Goal: Information Seeking & Learning: Learn about a topic

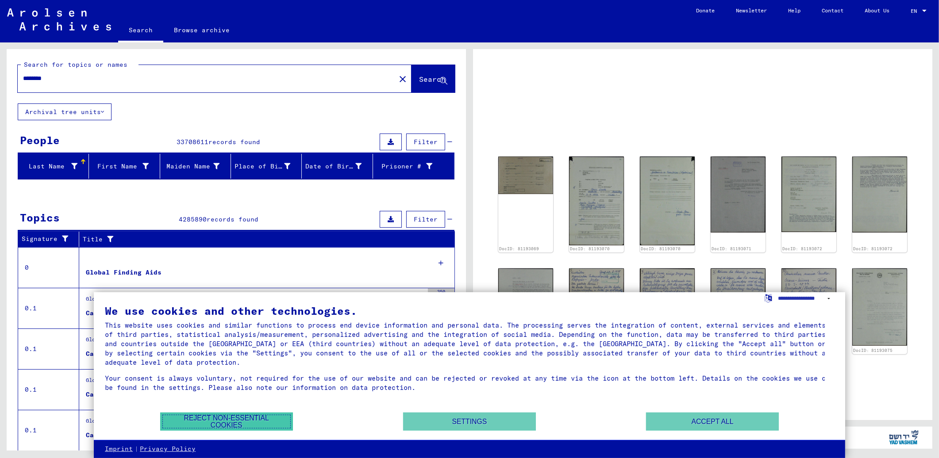
click at [246, 425] on button "Reject non-essential cookies" at bounding box center [226, 422] width 133 height 18
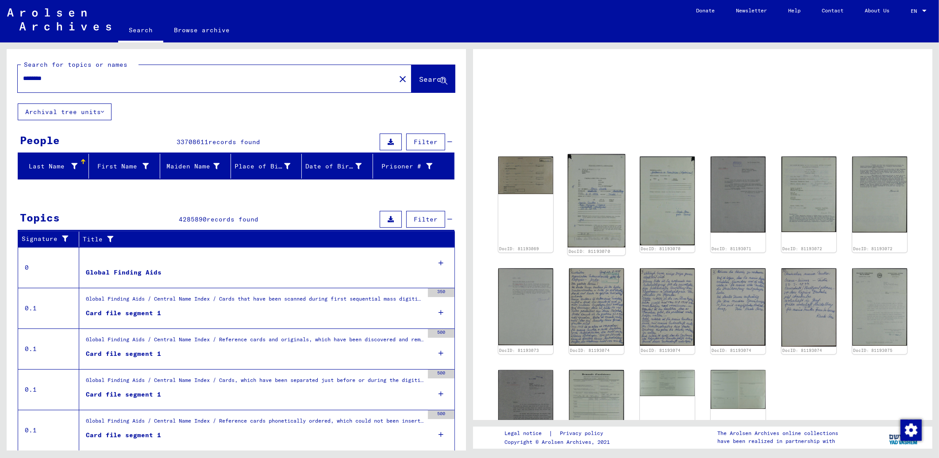
click at [578, 232] on img at bounding box center [597, 200] width 58 height 93
click at [599, 208] on img at bounding box center [597, 200] width 58 height 93
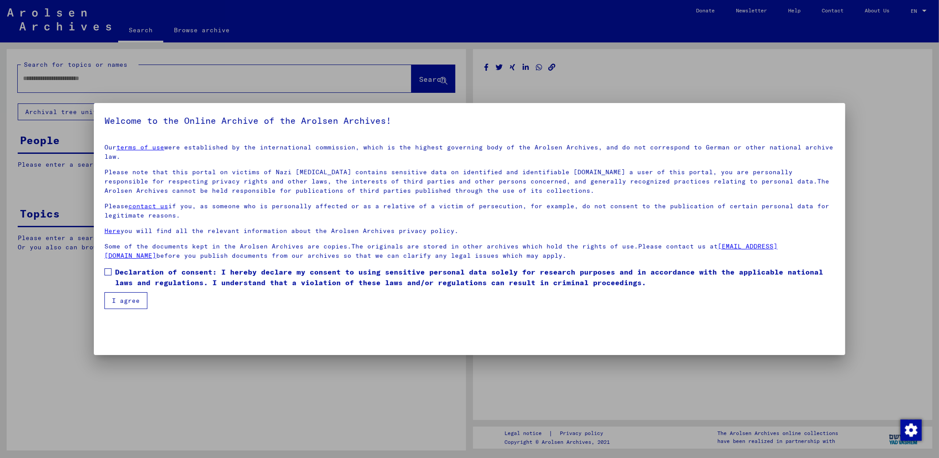
type input "********"
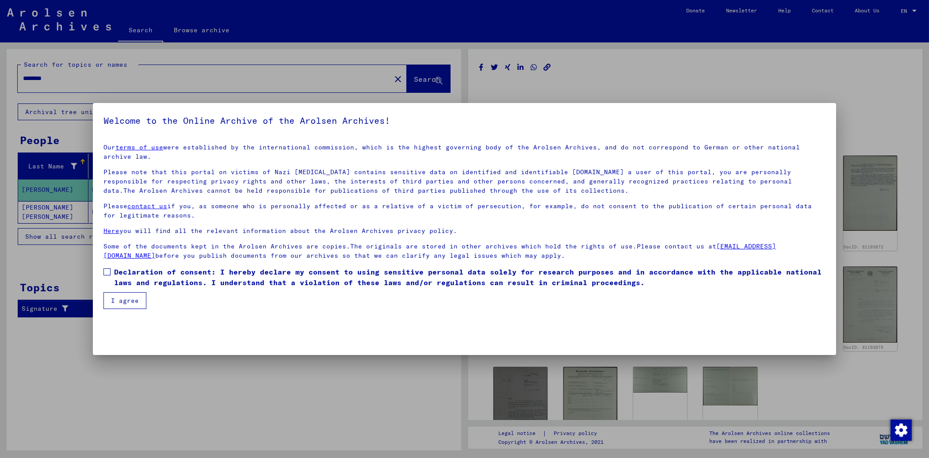
click at [104, 269] on span at bounding box center [107, 272] width 7 height 7
click at [111, 296] on button "I agree" at bounding box center [125, 300] width 43 height 17
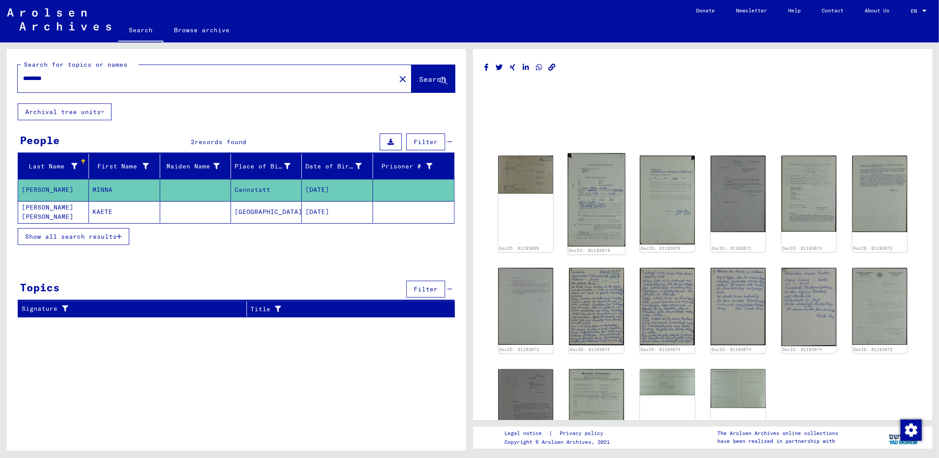
click at [599, 212] on img at bounding box center [597, 200] width 58 height 93
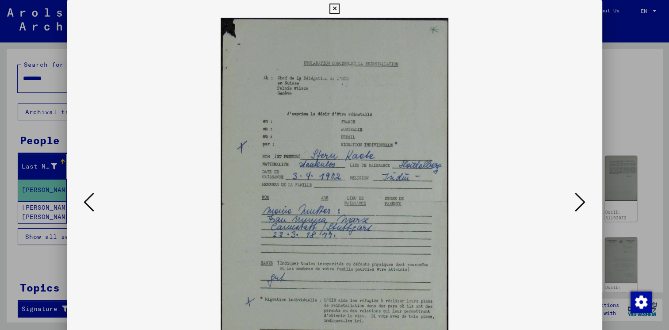
click at [581, 205] on icon at bounding box center [580, 202] width 11 height 21
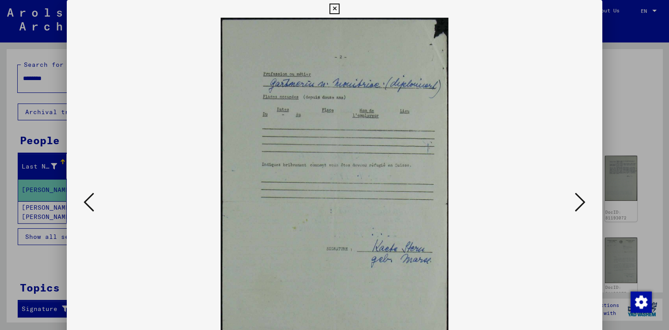
click at [581, 205] on icon at bounding box center [580, 202] width 11 height 21
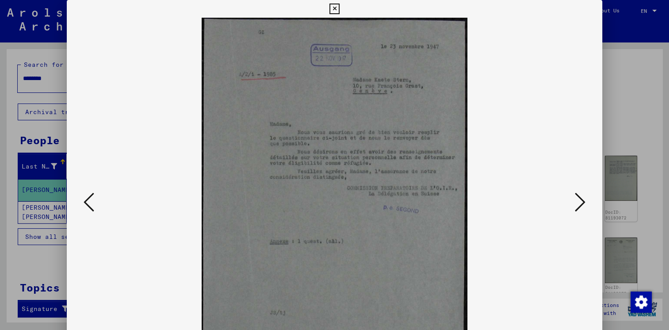
click at [581, 205] on icon at bounding box center [580, 202] width 11 height 21
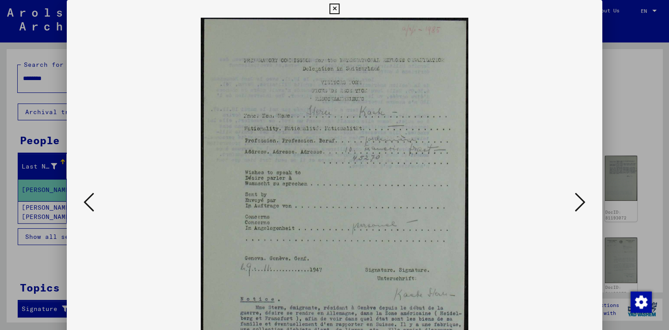
click at [581, 205] on icon at bounding box center [580, 202] width 11 height 21
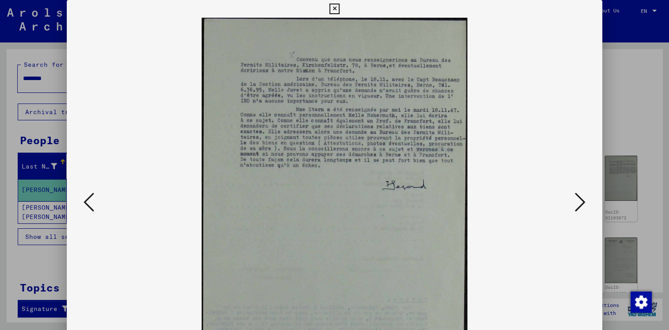
click at [581, 205] on icon at bounding box center [580, 202] width 11 height 21
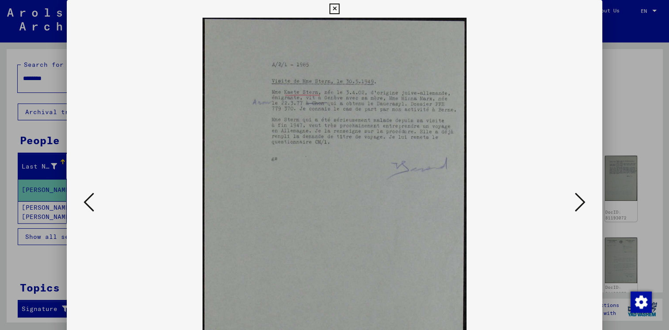
click at [581, 205] on icon at bounding box center [580, 202] width 11 height 21
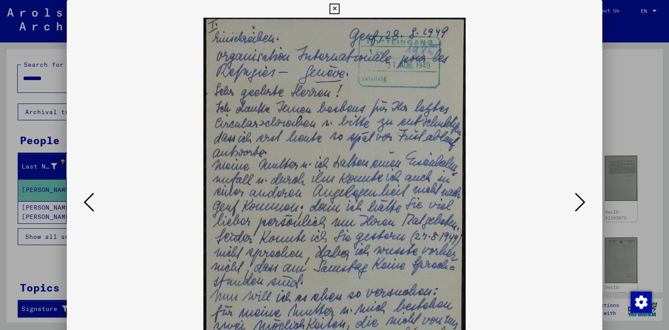
click at [580, 200] on icon at bounding box center [580, 202] width 11 height 21
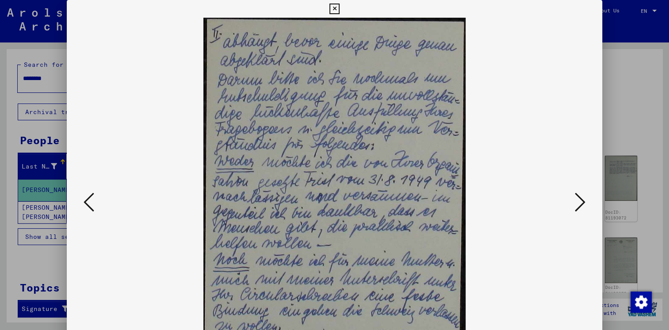
click at [580, 200] on icon at bounding box center [580, 202] width 11 height 21
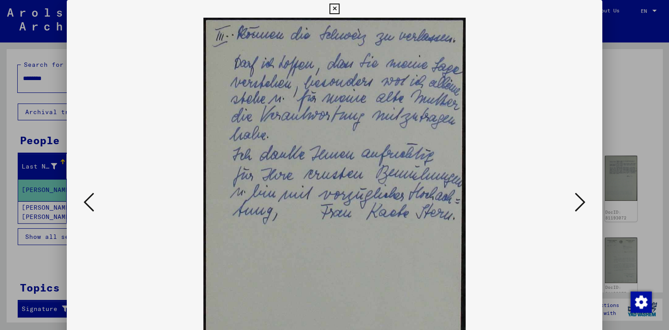
click at [580, 200] on icon at bounding box center [580, 202] width 11 height 21
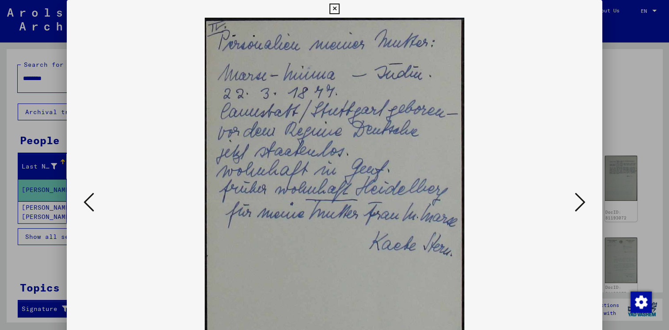
click at [580, 200] on icon at bounding box center [580, 202] width 11 height 21
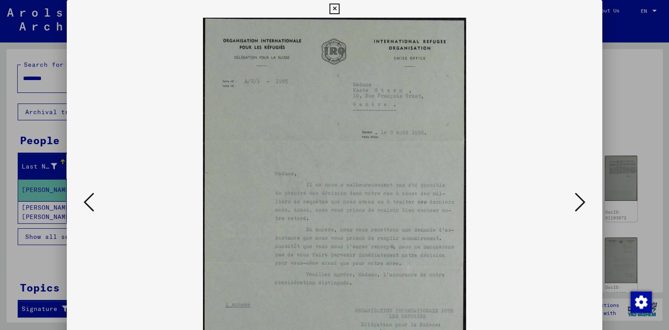
click at [583, 208] on icon at bounding box center [580, 202] width 11 height 21
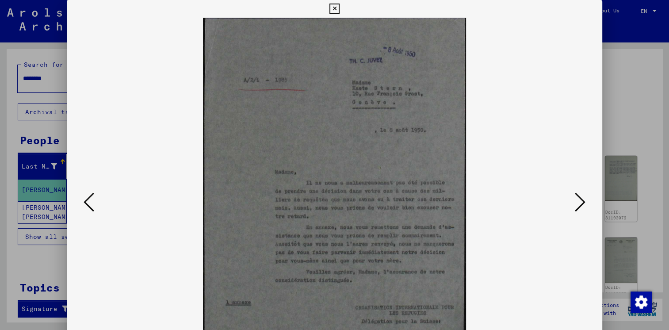
click at [583, 208] on icon at bounding box center [580, 202] width 11 height 21
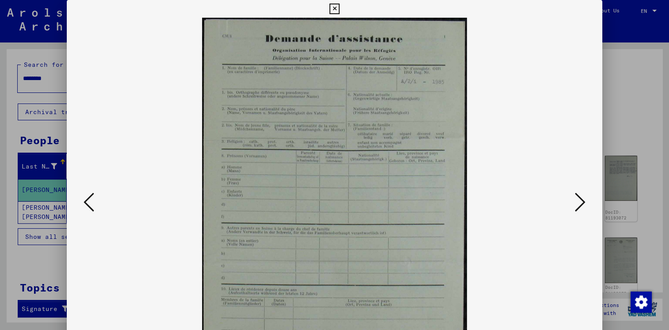
click at [583, 208] on icon at bounding box center [580, 202] width 11 height 21
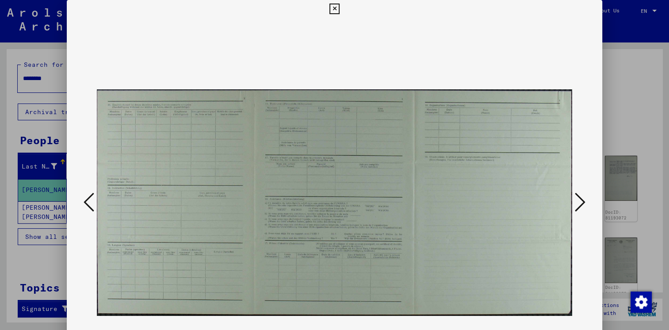
click at [583, 208] on icon at bounding box center [580, 202] width 11 height 21
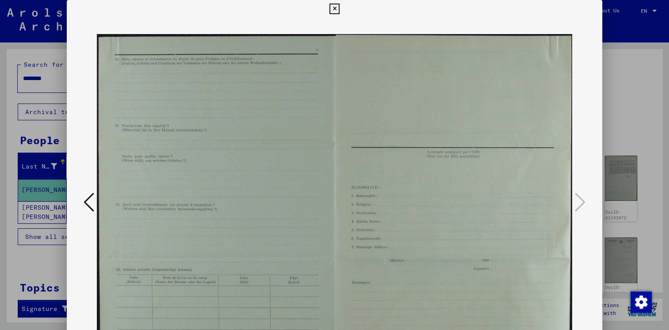
click at [333, 9] on icon at bounding box center [335, 9] width 10 height 11
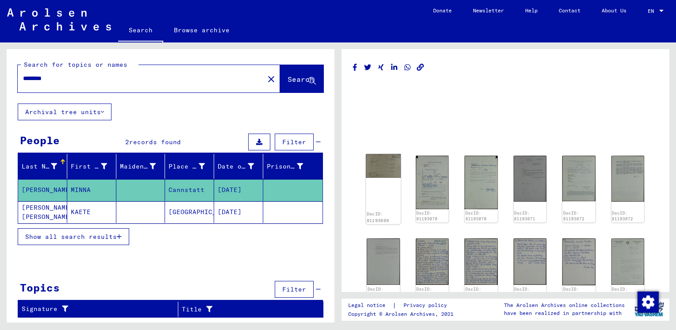
click at [379, 165] on img at bounding box center [383, 166] width 35 height 24
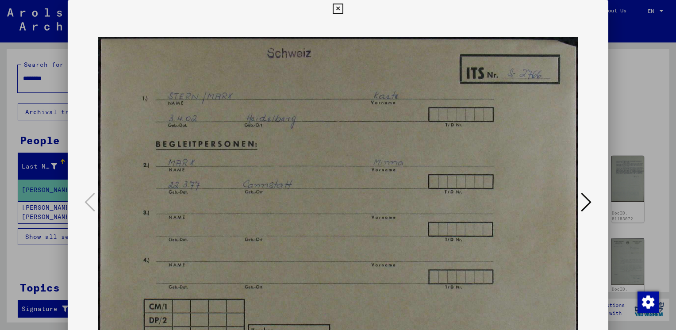
click at [337, 9] on icon at bounding box center [338, 9] width 10 height 11
